Goal: Task Accomplishment & Management: Manage account settings

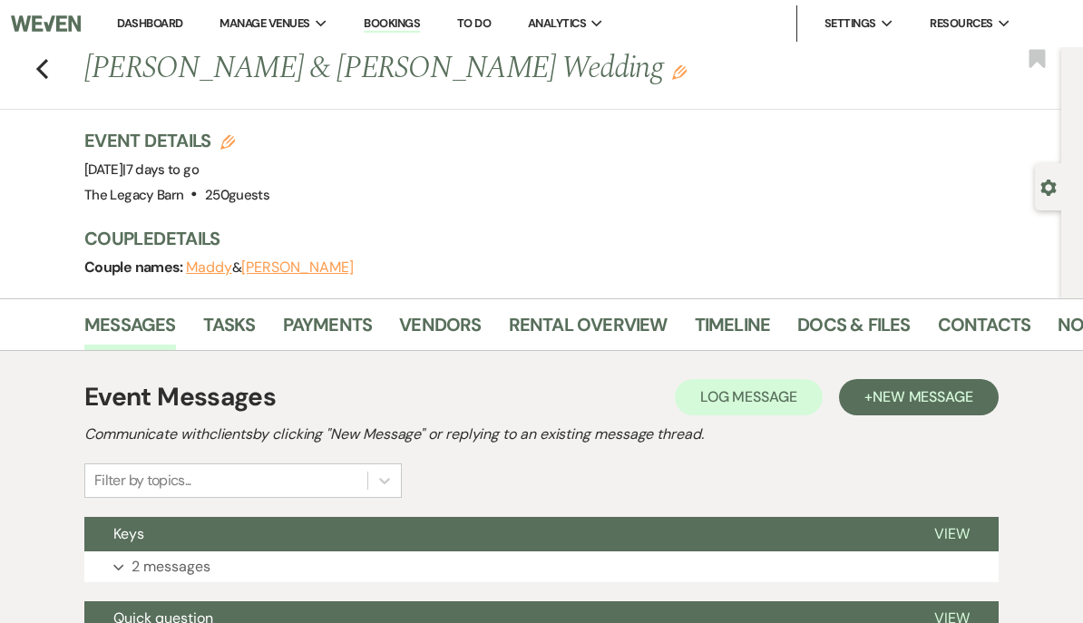
click at [149, 27] on link "Dashboard" at bounding box center [149, 22] width 65 height 15
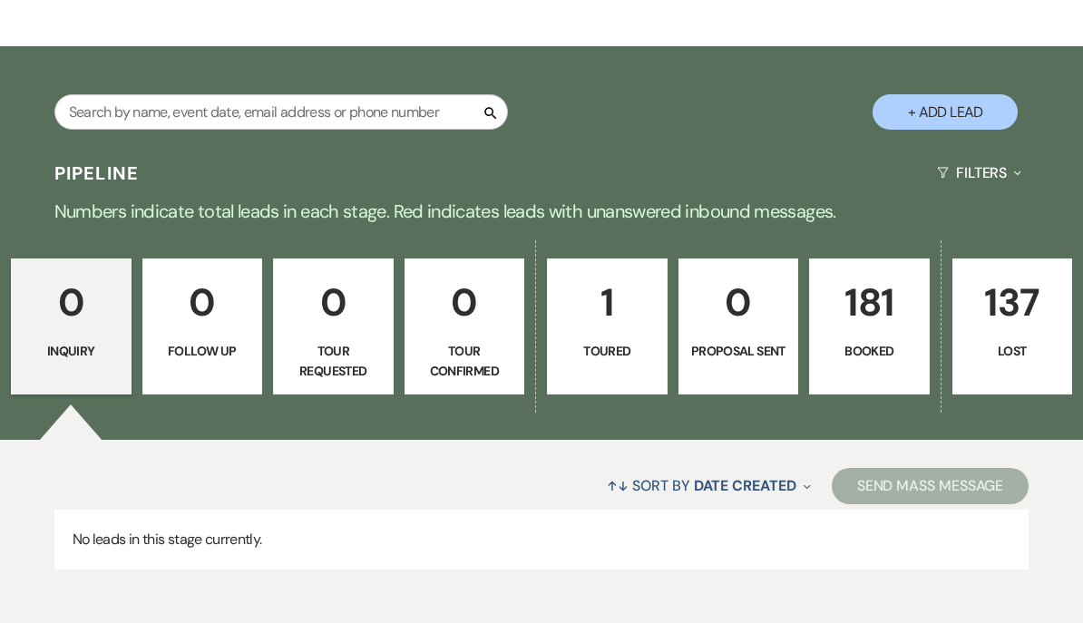
scroll to position [332, 0]
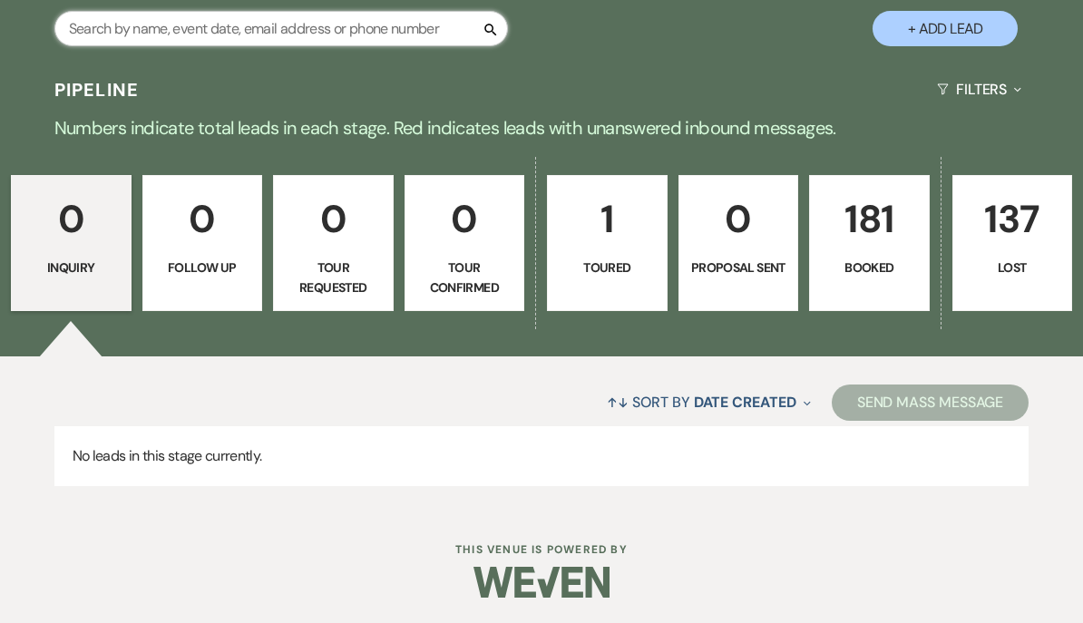
click at [90, 37] on input "text" at bounding box center [280, 28] width 453 height 35
type input "[PERSON_NAME]"
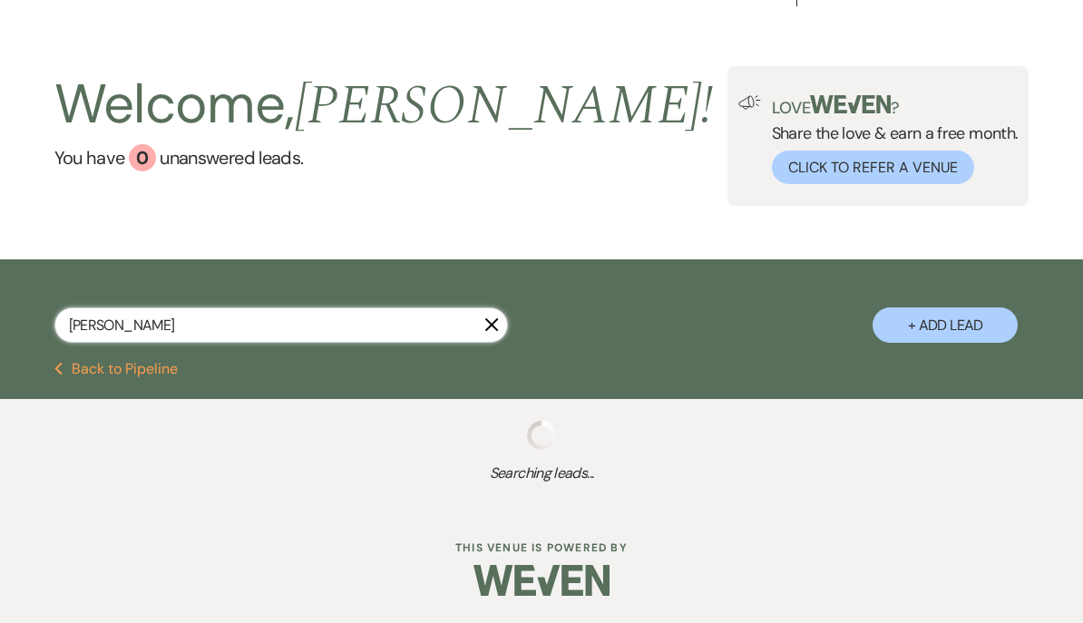
scroll to position [34, 0]
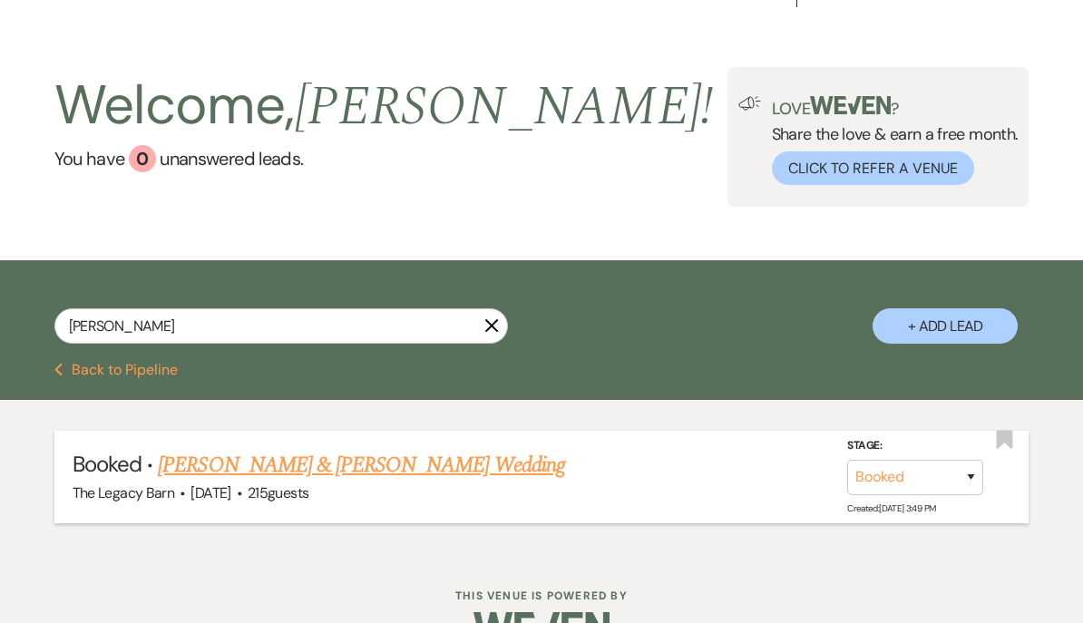
click at [321, 462] on link "[PERSON_NAME] & [PERSON_NAME] Wedding" at bounding box center [361, 465] width 406 height 33
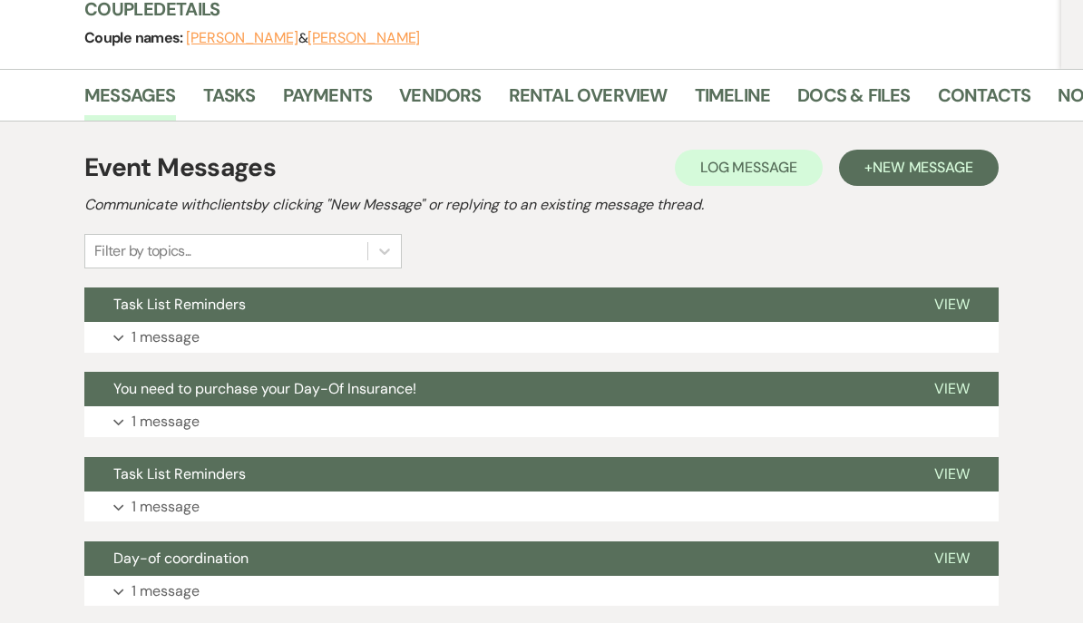
scroll to position [239, 0]
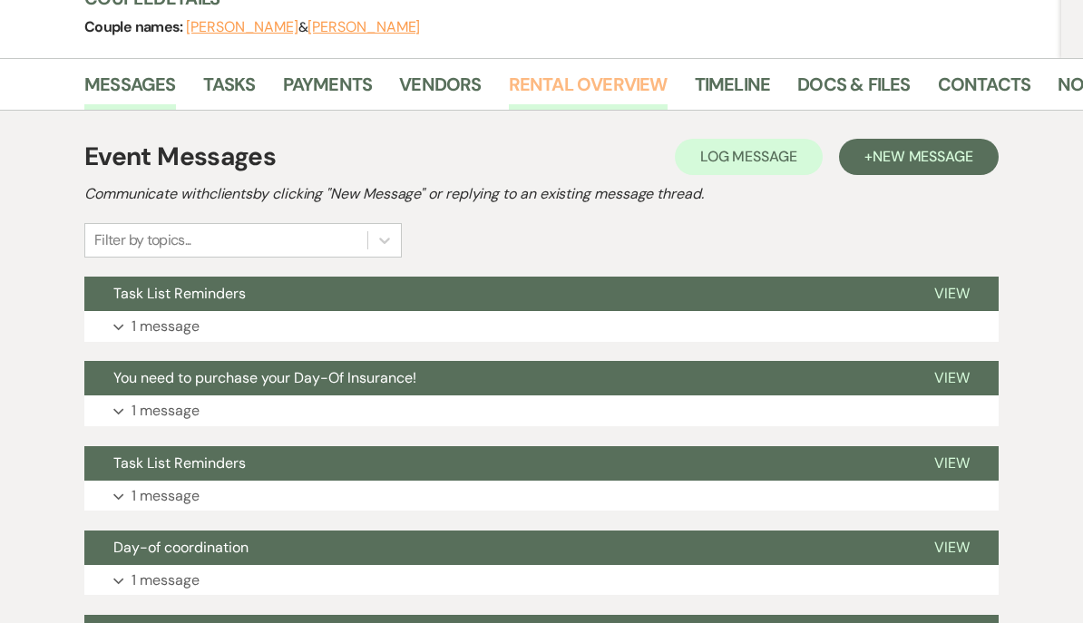
click at [563, 79] on link "Rental Overview" at bounding box center [588, 91] width 159 height 40
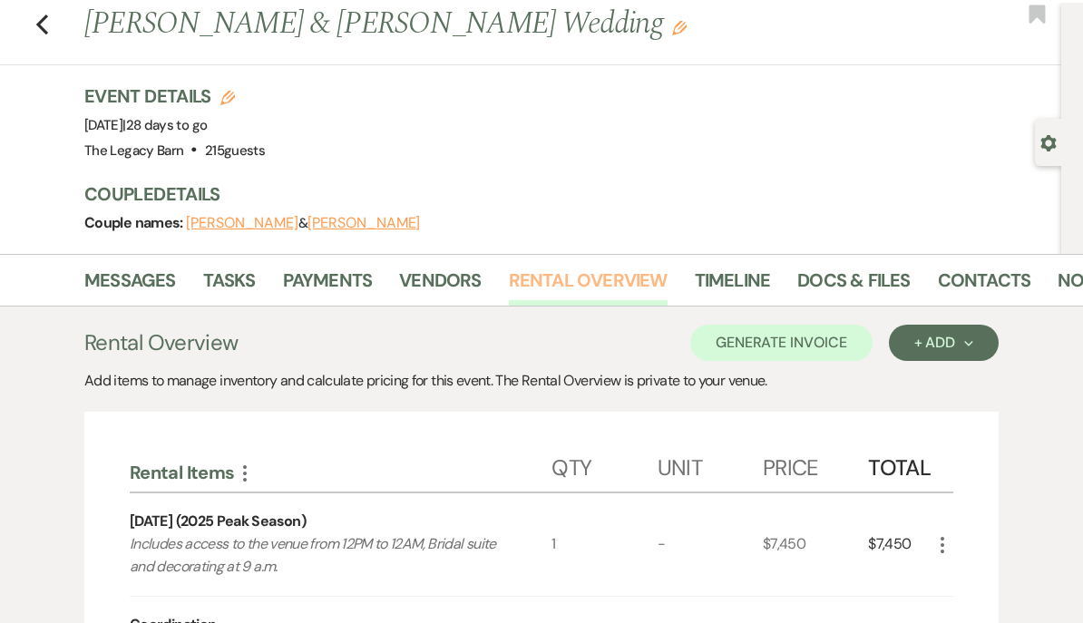
scroll to position [44, 0]
click at [325, 285] on link "Payments" at bounding box center [328, 286] width 90 height 40
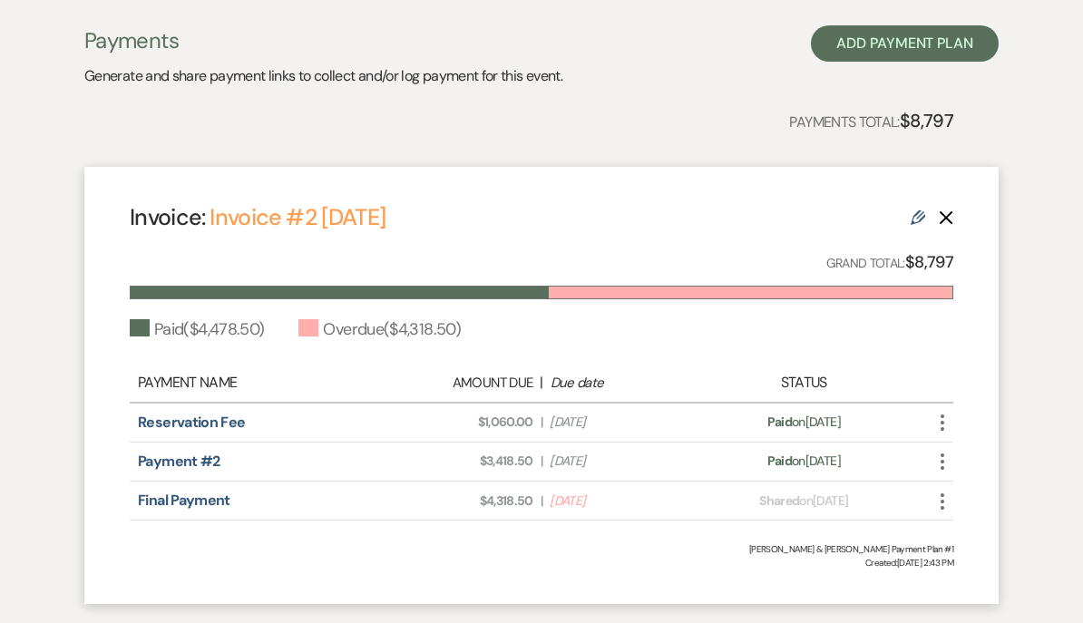
scroll to position [392, 0]
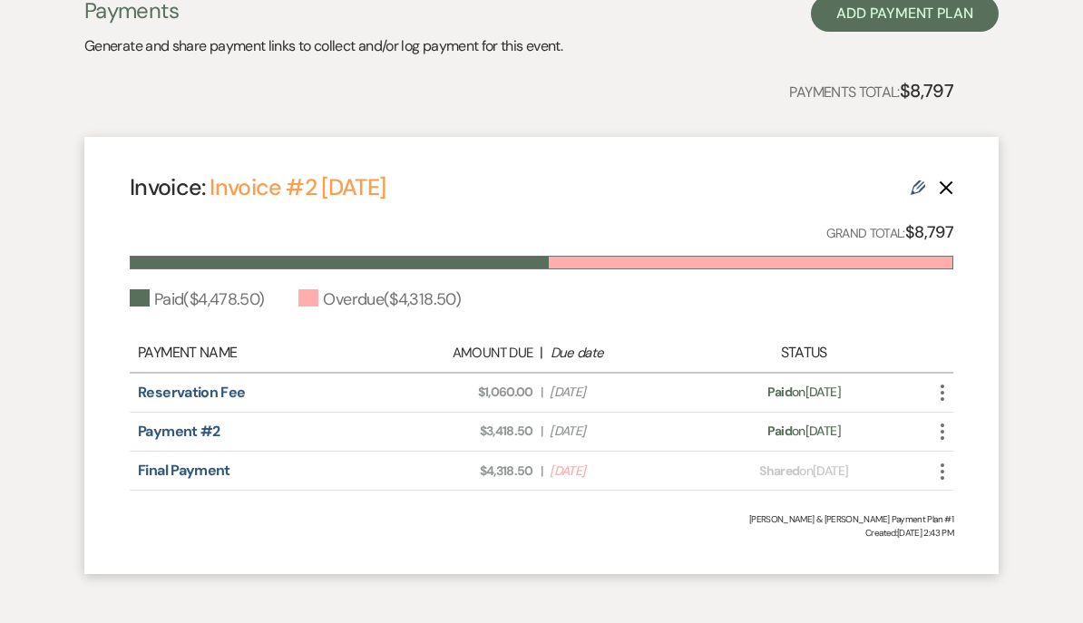
click at [938, 474] on icon "More" at bounding box center [942, 472] width 22 height 22
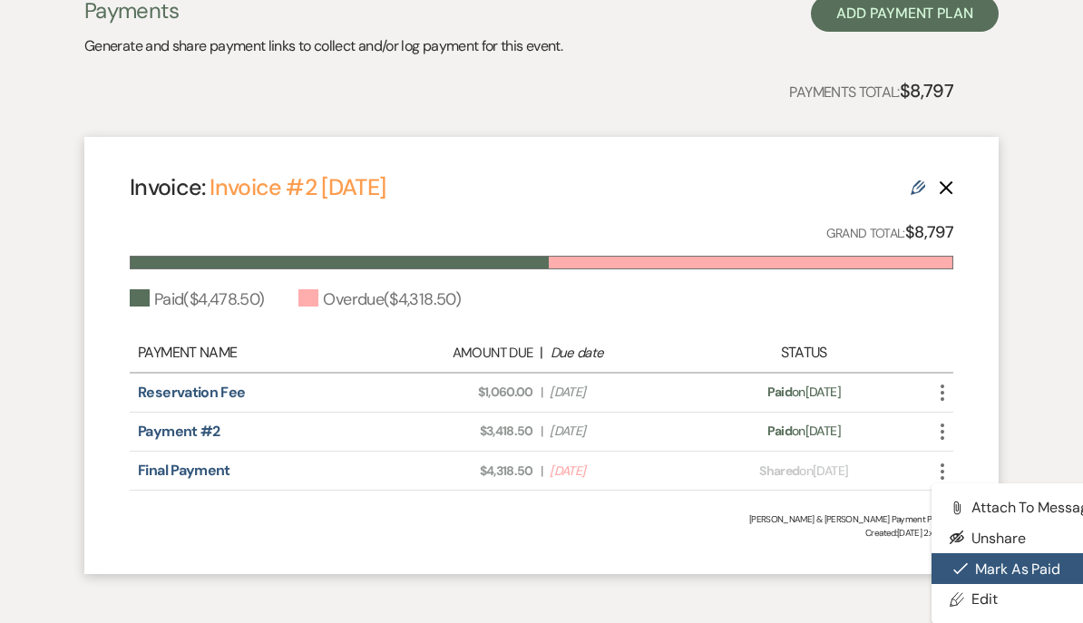
click at [992, 565] on button "Check [PERSON_NAME] [PERSON_NAME] as Paid" at bounding box center [1022, 568] width 183 height 31
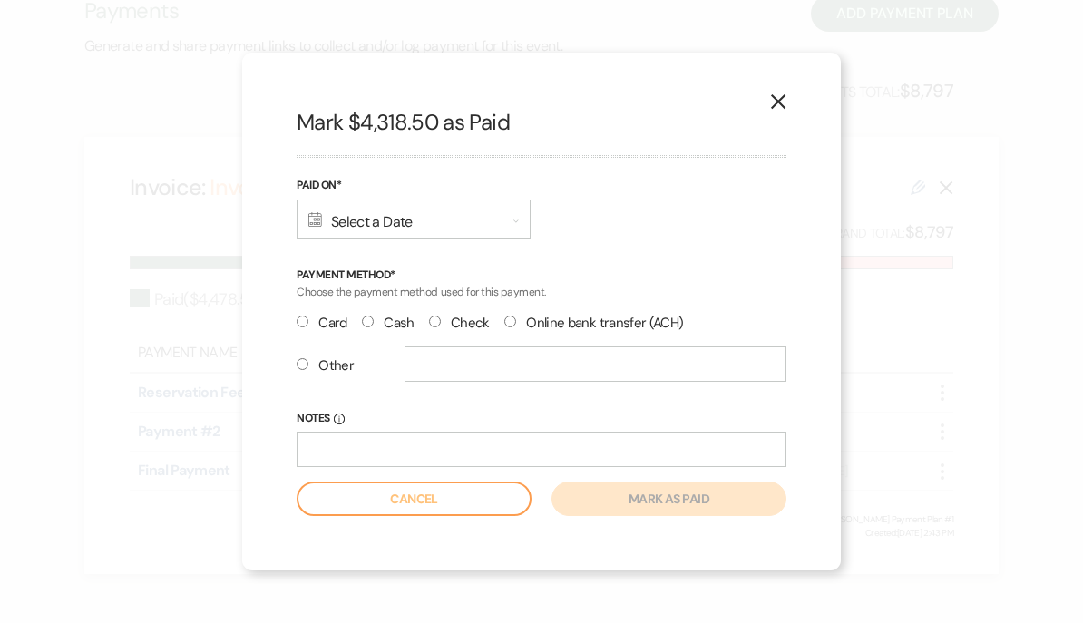
click at [345, 239] on div "Calendar Select a Date Expand" at bounding box center [414, 220] width 234 height 40
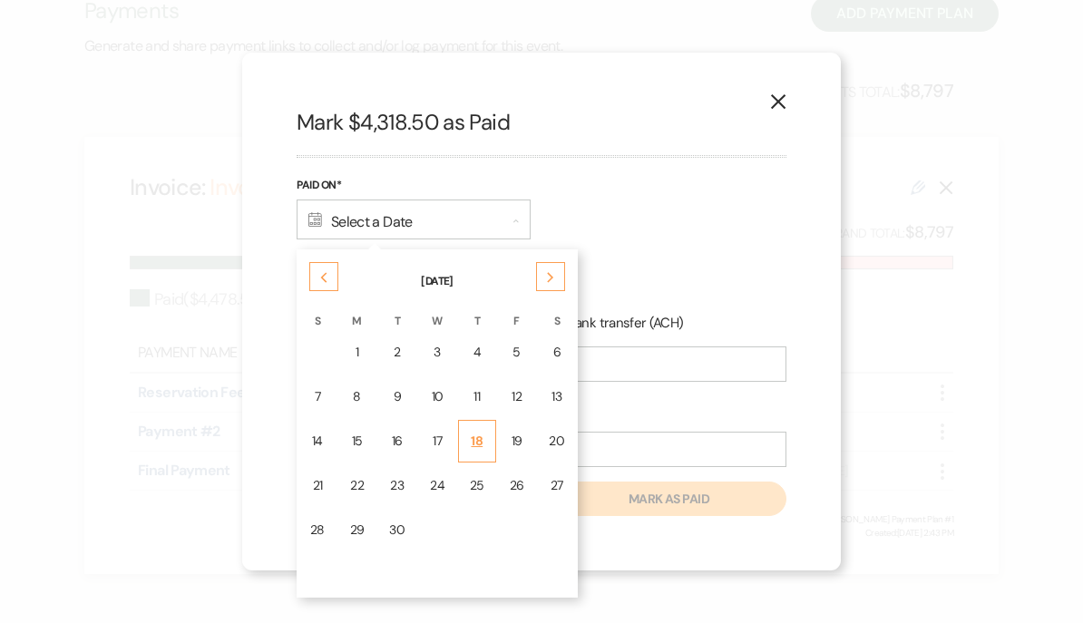
click at [477, 451] on div "18" at bounding box center [477, 441] width 15 height 19
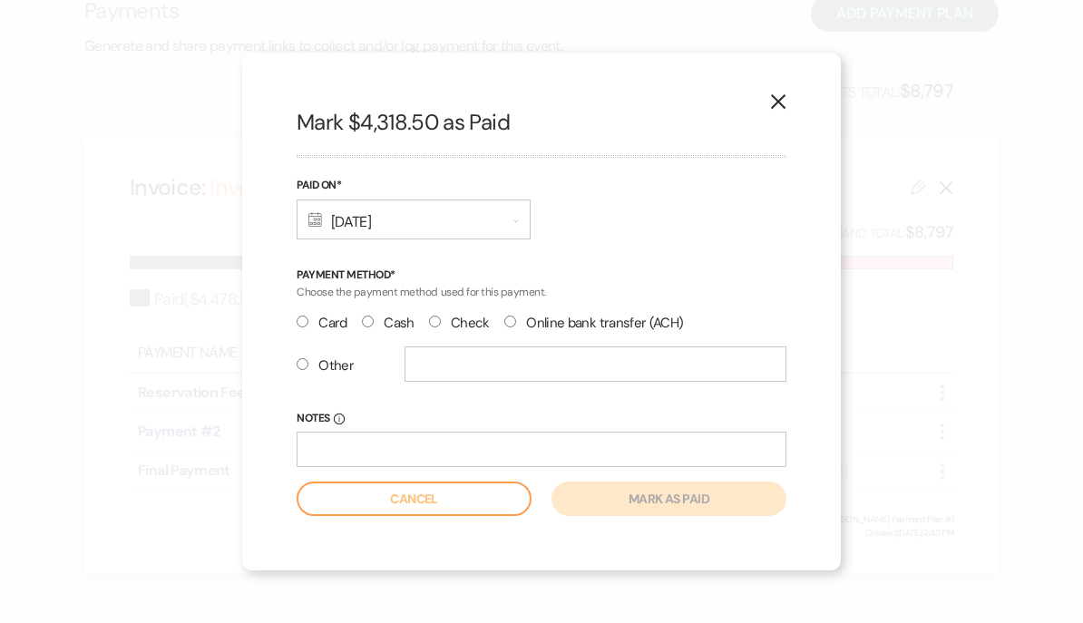
click at [439, 327] on input "Check" at bounding box center [435, 322] width 12 height 12
radio input "true"
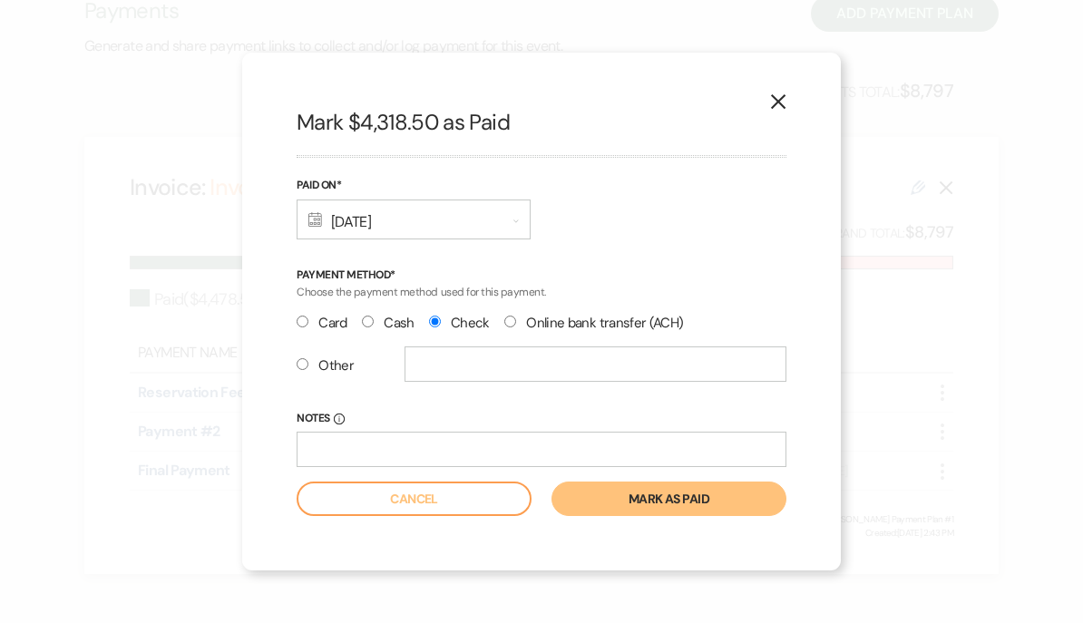
click at [623, 516] on button "Mark as paid" at bounding box center [668, 499] width 235 height 34
